Goal: Task Accomplishment & Management: Use online tool/utility

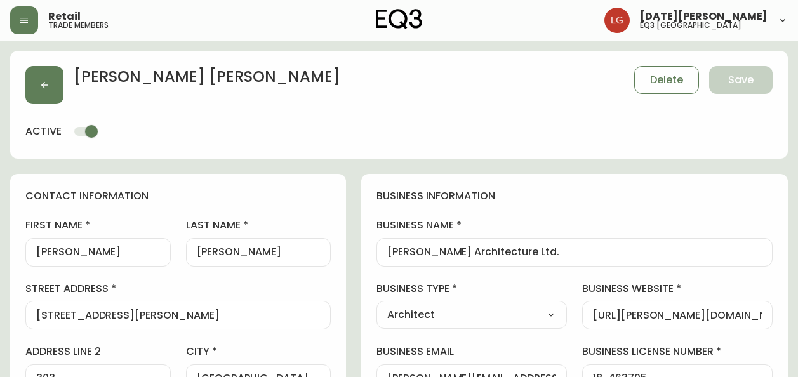
select select "BC"
select select "CA"
select select "CA_EN"
select select "Other"
select select "Architect"
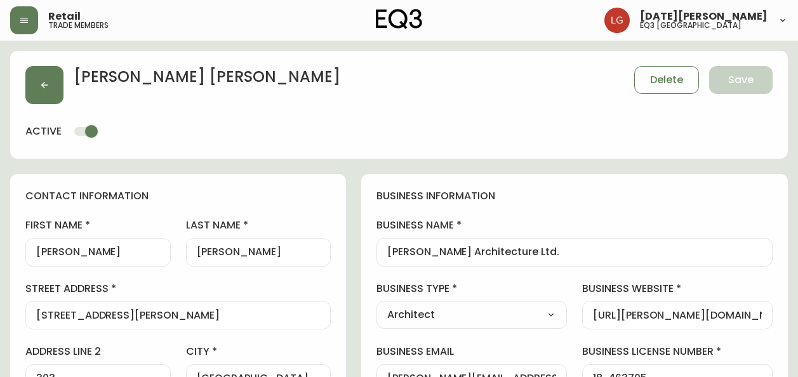
select select "cjw10z96p001r6gs00juufhhe"
select select "false"
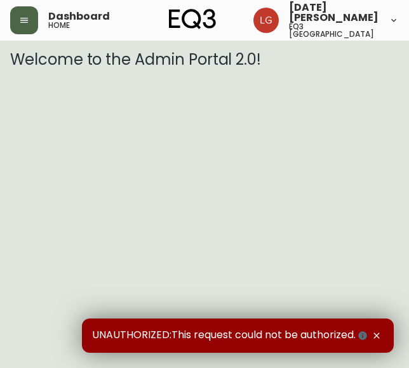
click at [25, 15] on icon "button" at bounding box center [24, 20] width 10 height 10
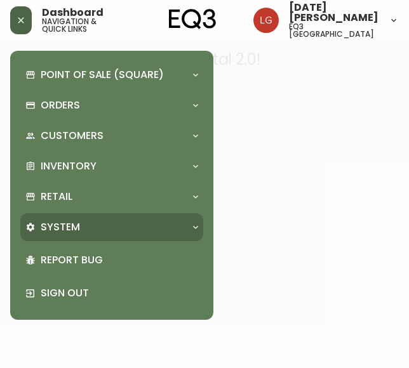
click at [81, 220] on div "System" at bounding box center [105, 227] width 160 height 14
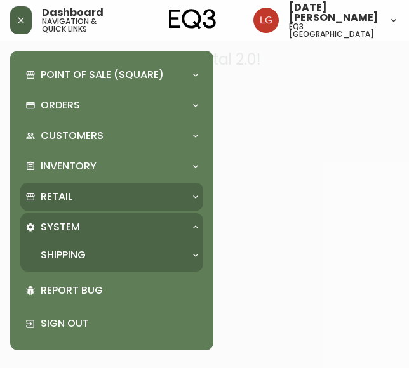
click at [79, 190] on div "Retail" at bounding box center [105, 197] width 160 height 14
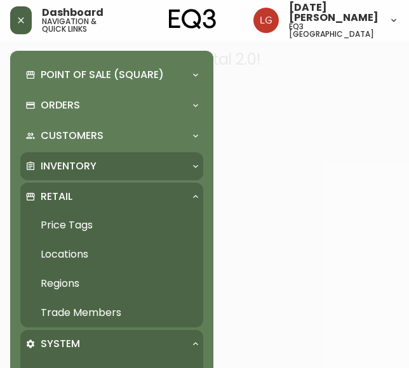
click at [74, 164] on p "Inventory" at bounding box center [69, 166] width 56 height 14
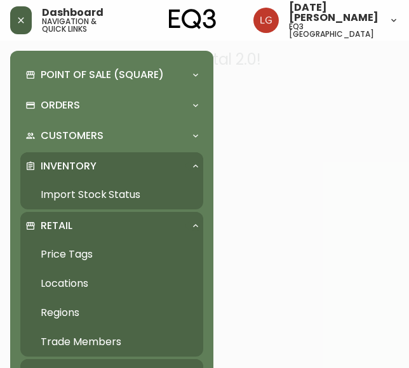
click at [79, 189] on link "Import Stock Status" at bounding box center [111, 194] width 183 height 29
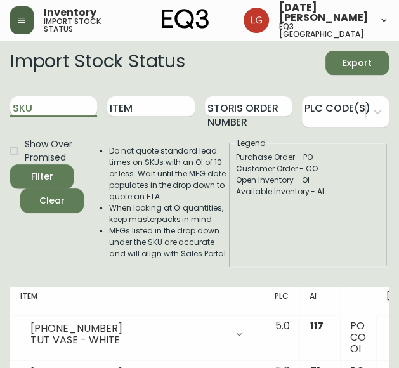
click at [59, 108] on input "SKU" at bounding box center [53, 106] width 87 height 20
paste input "[PHONE_NUMBER]"
type input "[PHONE_NUMBER]"
click at [10, 164] on button "Filter" at bounding box center [41, 176] width 63 height 24
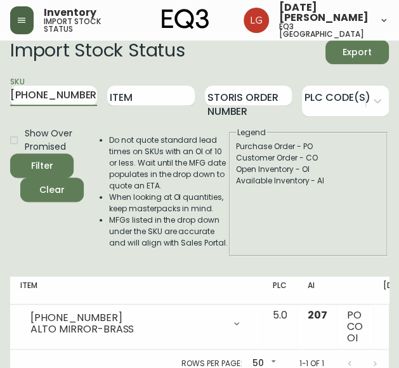
scroll to position [30, 0]
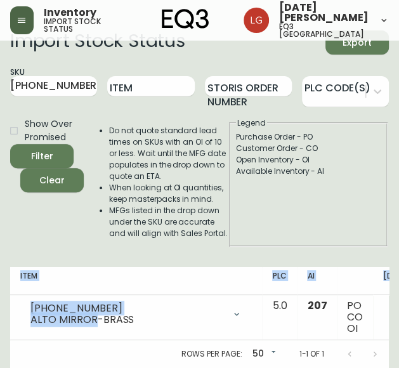
drag, startPoint x: 95, startPoint y: 311, endPoint x: 6, endPoint y: 316, distance: 89.0
click at [6, 316] on main "Import Stock Status Export SKU [PHONE_NUMBER] Item Storis Order Number PLC Code…" at bounding box center [199, 194] width 399 height 348
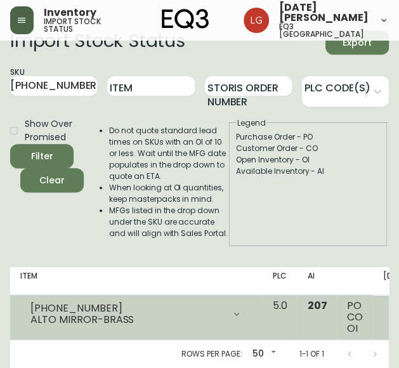
click at [132, 314] on div "ALTO MIRROR-BRASS" at bounding box center [127, 319] width 194 height 11
drag, startPoint x: 92, startPoint y: 312, endPoint x: 24, endPoint y: 316, distance: 68.0
click at [24, 316] on div "[PHONE_NUMBER] ALTO MIRROR-BRASS" at bounding box center [136, 314] width 232 height 28
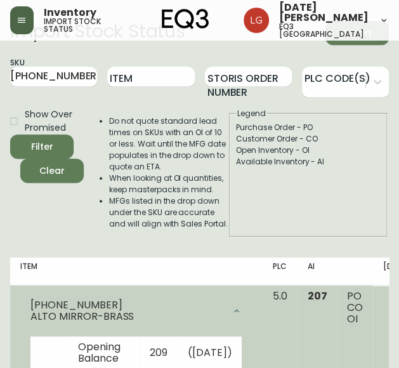
drag, startPoint x: 24, startPoint y: 316, endPoint x: 95, endPoint y: 312, distance: 70.6
click at [95, 312] on div "ALTO MIRROR-BRASS" at bounding box center [127, 316] width 194 height 11
drag, startPoint x: 95, startPoint y: 314, endPoint x: 24, endPoint y: 315, distance: 70.5
click at [24, 315] on div "[PHONE_NUMBER] ALTO MIRROR-BRASS" at bounding box center [136, 311] width 232 height 41
copy div "ALTO MIRROR"
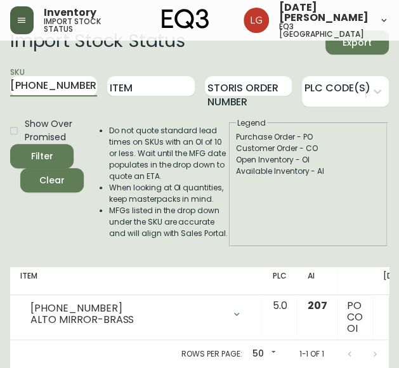
drag, startPoint x: 72, startPoint y: 70, endPoint x: -5, endPoint y: 76, distance: 77.6
click at [0, 76] on html "Inventory import stock status [DATE][PERSON_NAME] eq3 [GEOGRAPHIC_DATA] Import …" at bounding box center [199, 174] width 399 height 388
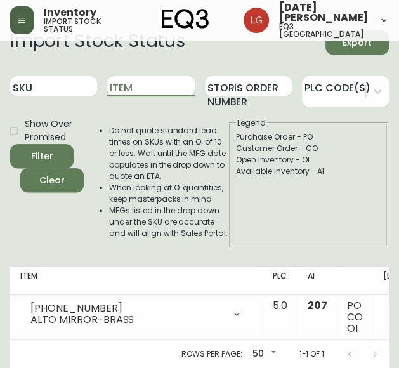
click at [149, 80] on input "Item" at bounding box center [150, 86] width 87 height 20
paste input "ALTO MIRROR"
type input "ALTO MIRROR"
click at [10, 144] on button "Filter" at bounding box center [41, 156] width 63 height 24
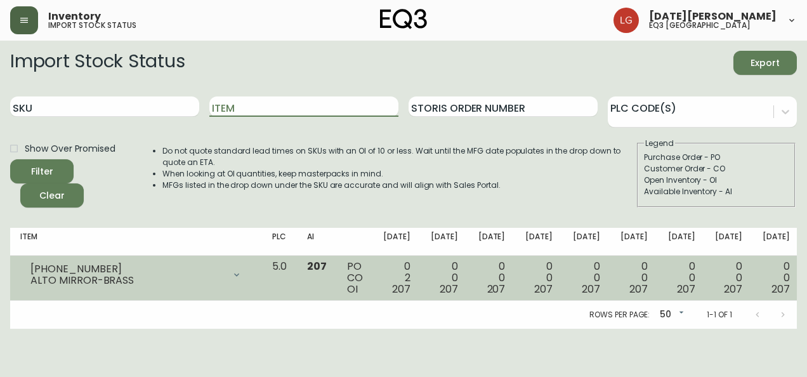
click at [408, 279] on td "0 0 207" at bounding box center [635, 278] width 48 height 45
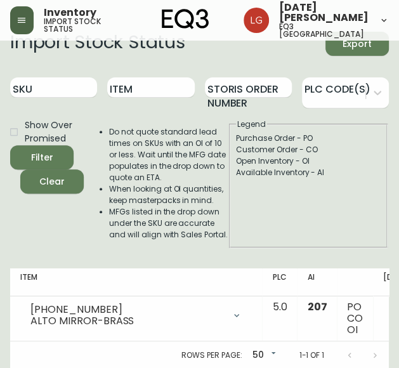
scroll to position [30, 0]
